Goal: Check status: Check status

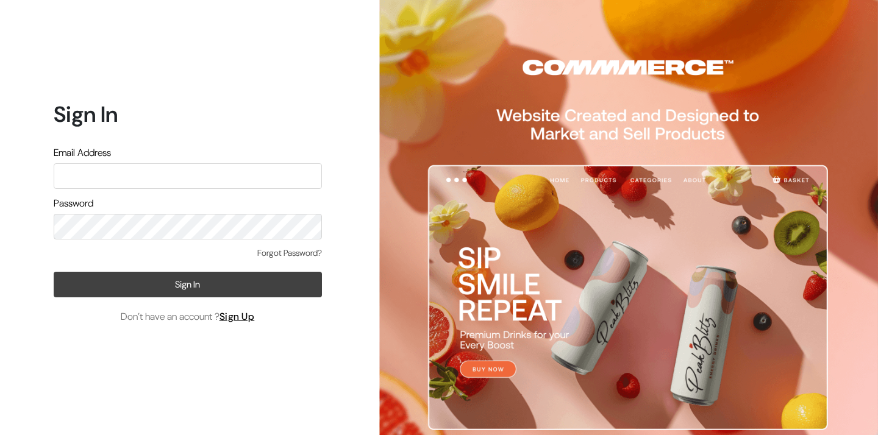
type input "info.dermaheal@gmail.com"
click at [124, 279] on button "Sign In" at bounding box center [188, 285] width 268 height 26
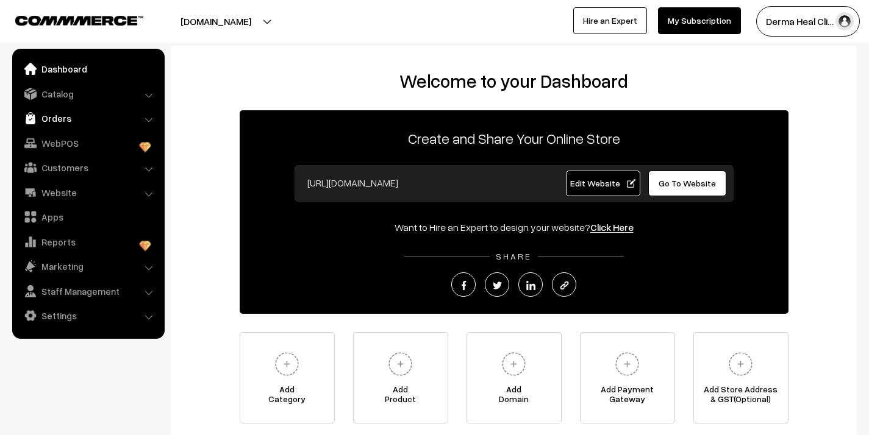
click at [79, 117] on link "Orders" at bounding box center [87, 118] width 145 height 22
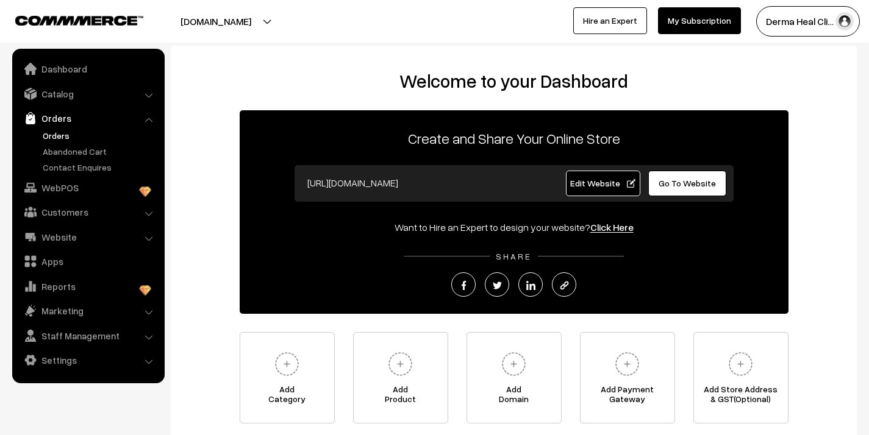
click at [70, 132] on link "Orders" at bounding box center [100, 135] width 121 height 13
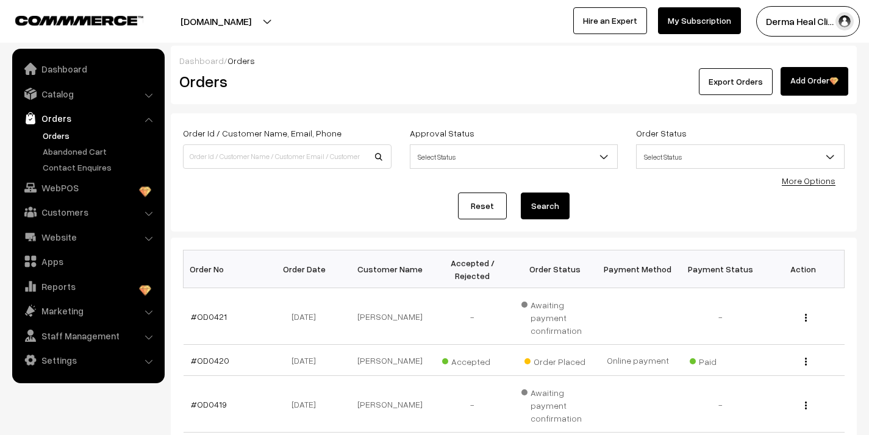
click at [262, 205] on div "Reset Search" at bounding box center [514, 206] width 662 height 27
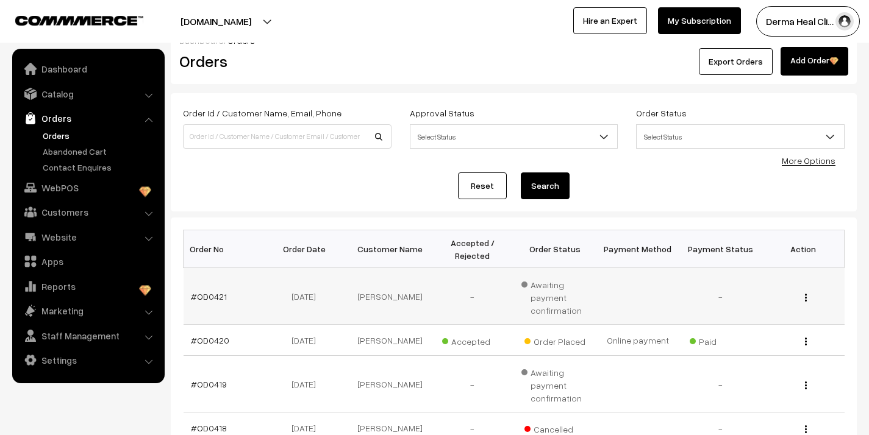
scroll to position [21, 0]
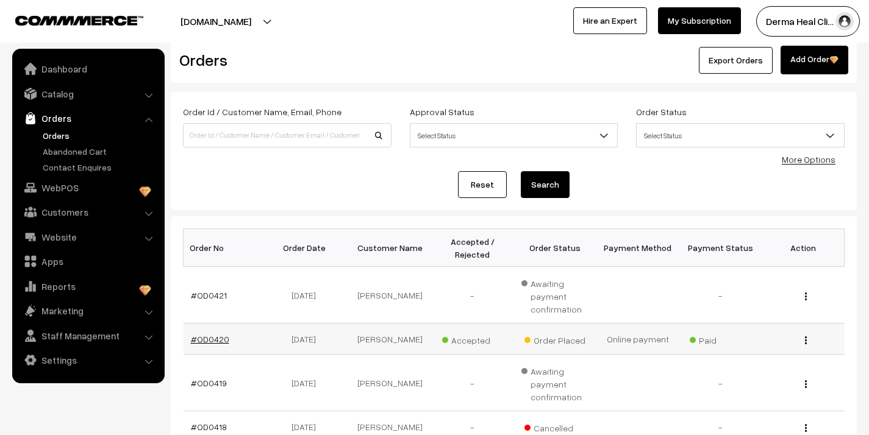
click at [217, 339] on link "#OD0420" at bounding box center [210, 339] width 38 height 10
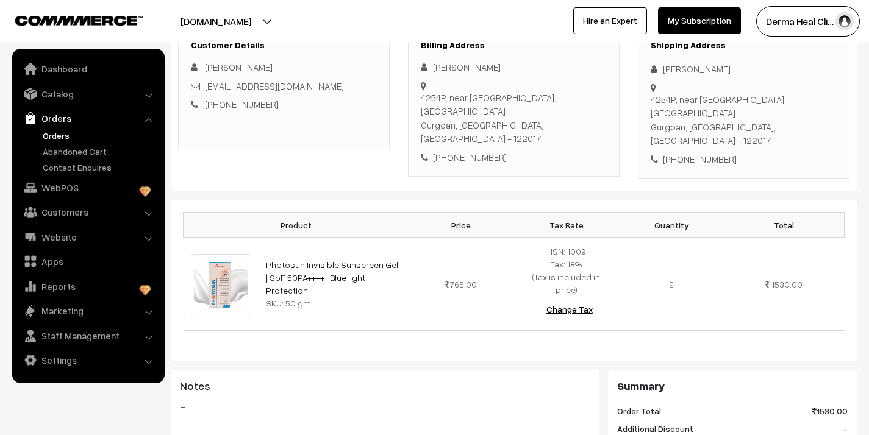
scroll to position [120, 0]
